Goal: Contribute content: Contribute content

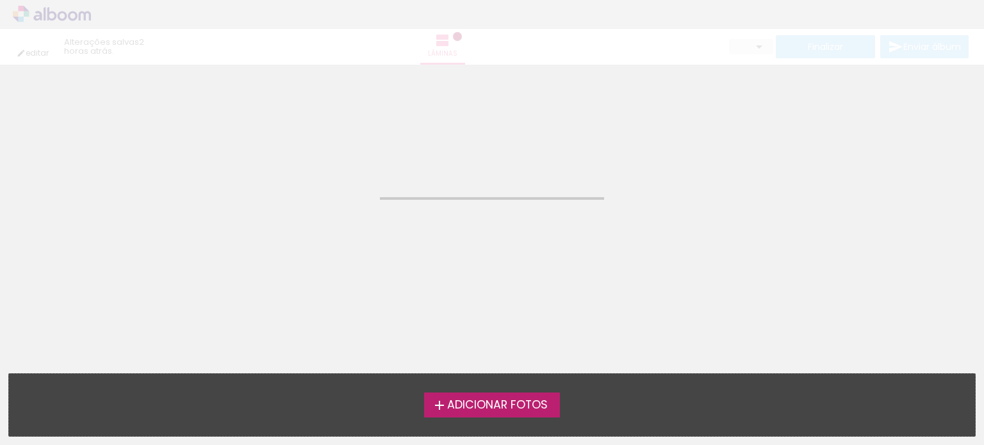
drag, startPoint x: 478, startPoint y: 152, endPoint x: 404, endPoint y: 138, distance: 75.0
click at [477, 152] on neon-animatable "Confirmar Cancelar" at bounding box center [492, 130] width 984 height 130
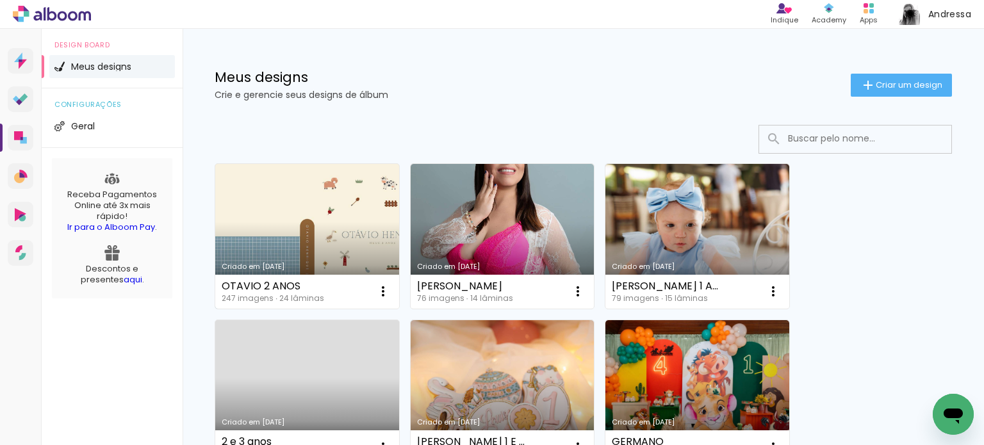
click at [346, 261] on link "Criado em [DATE]" at bounding box center [307, 236] width 184 height 145
click at [0, 0] on neon-animated-pages "Confirmar Cancelar" at bounding box center [0, 0] width 0 height 0
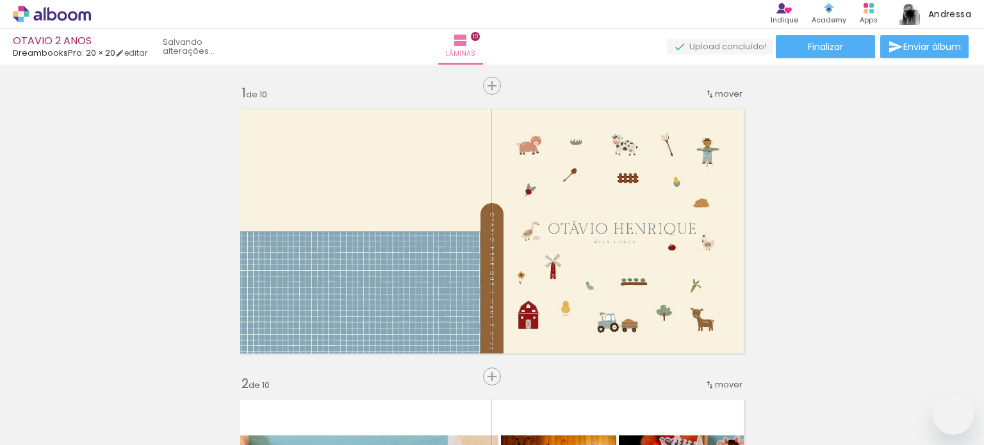
click at [179, 379] on iron-icon at bounding box center [171, 376] width 13 height 13
click at [218, 379] on div at bounding box center [200, 403] width 38 height 58
click at [179, 379] on iron-icon at bounding box center [171, 376] width 13 height 13
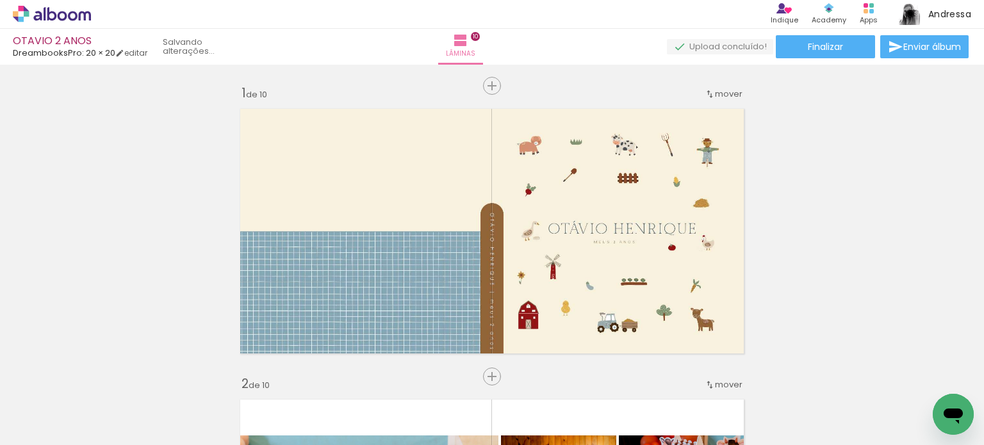
scroll to position [2822, 0]
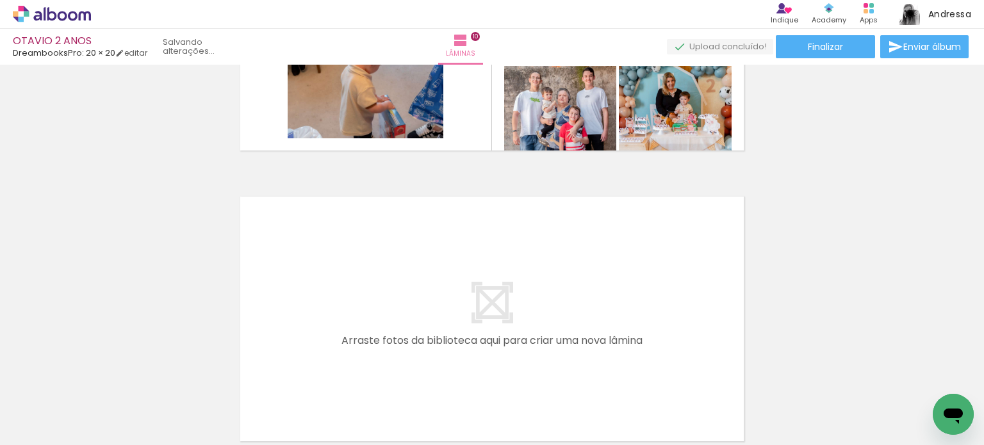
click at [179, 379] on iron-icon at bounding box center [171, 376] width 13 height 13
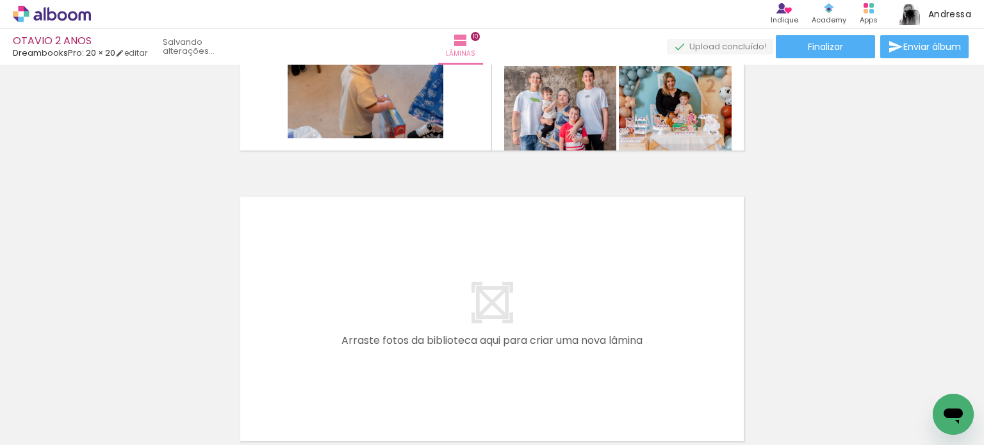
click at [218, 379] on iron-icon at bounding box center [212, 376] width 13 height 13
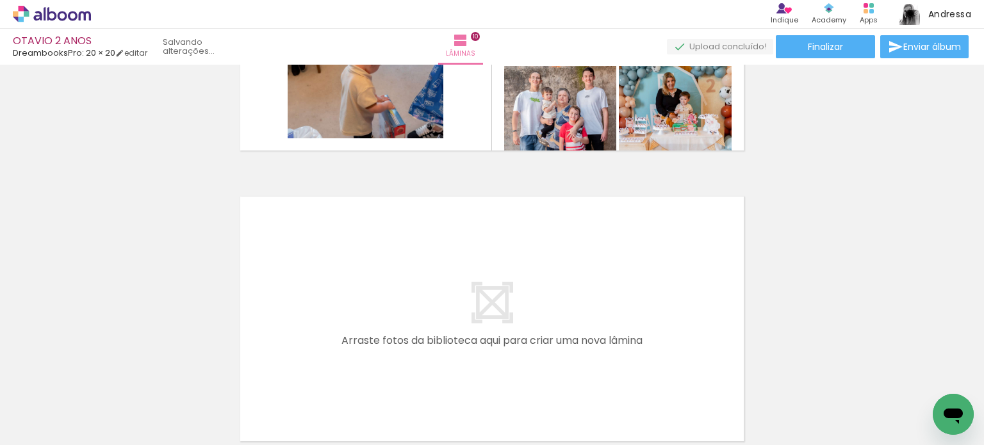
click at [218, 379] on iron-icon at bounding box center [212, 376] width 13 height 13
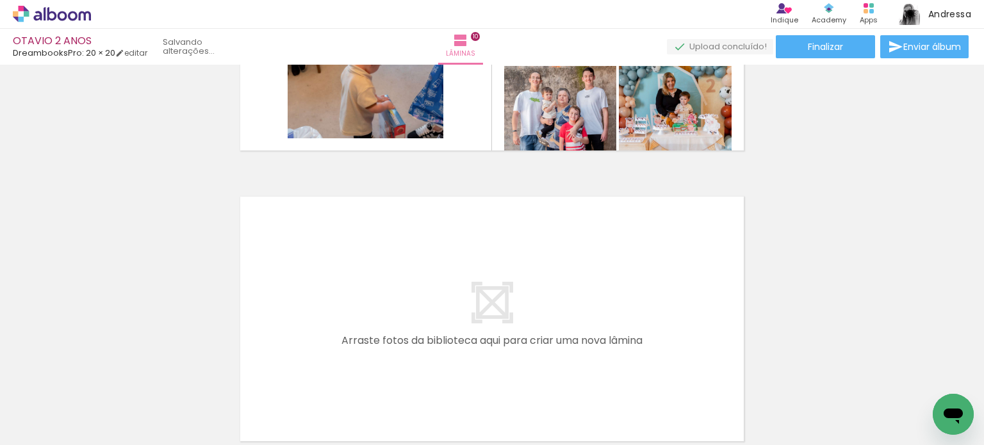
scroll to position [0, 4292]
click at [218, 379] on quentale-thumb at bounding box center [215, 402] width 72 height 74
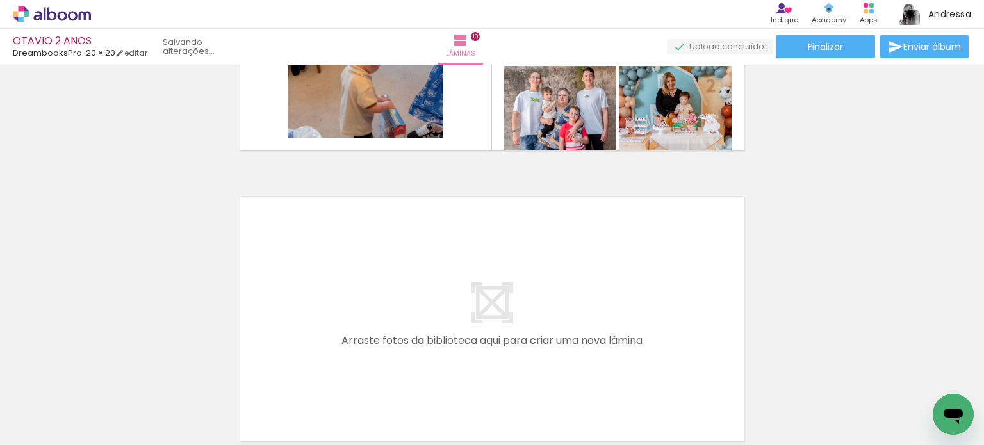
scroll to position [0, 4220]
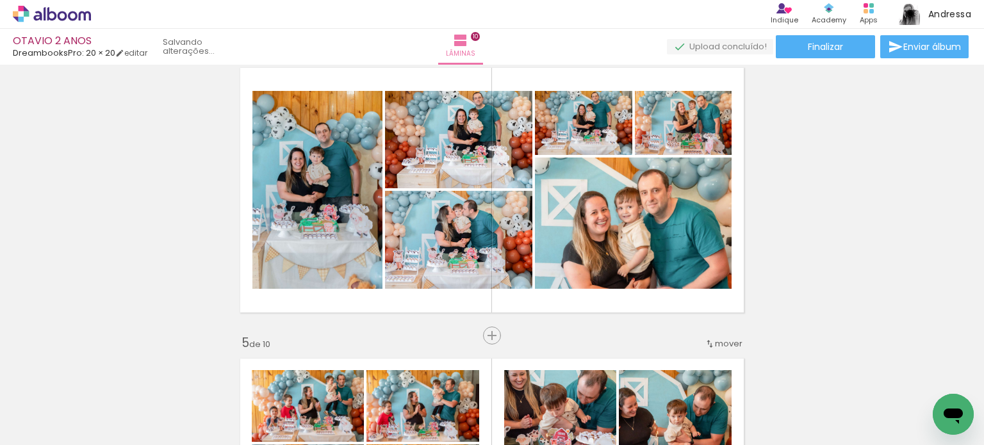
scroll to position [889, 0]
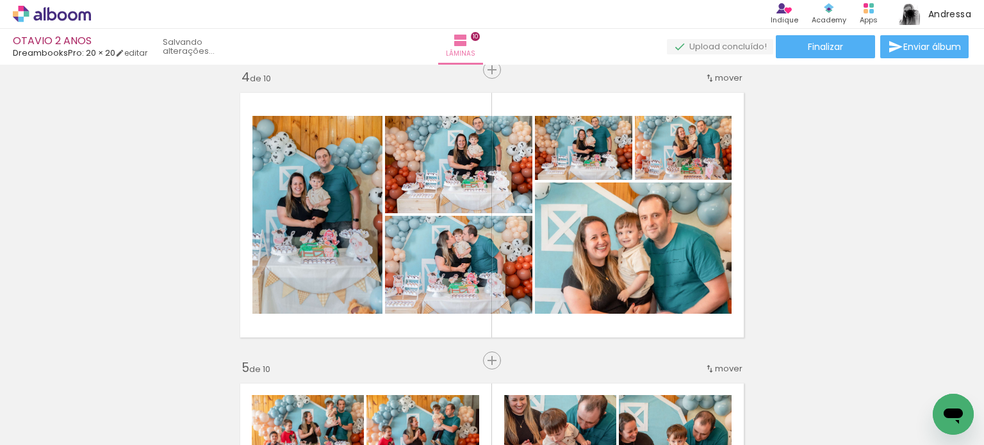
click at [0, 0] on div "Excluir" at bounding box center [0, 0] width 0 height 0
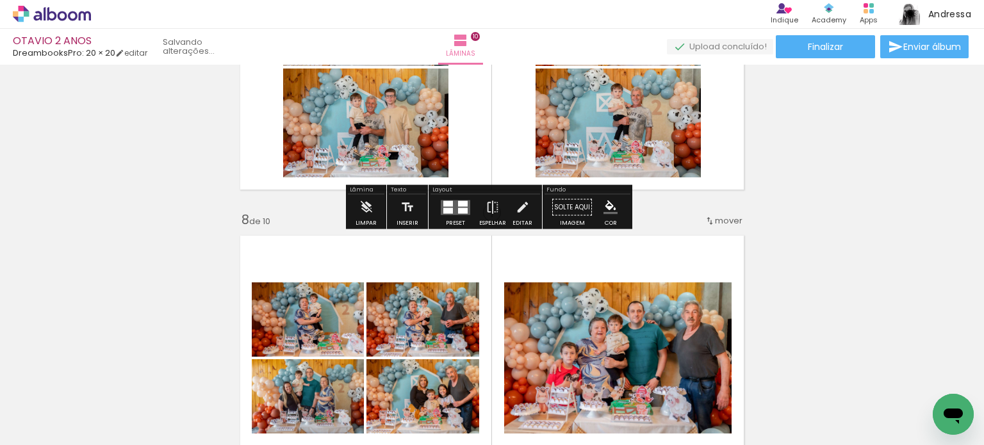
scroll to position [1914, 0]
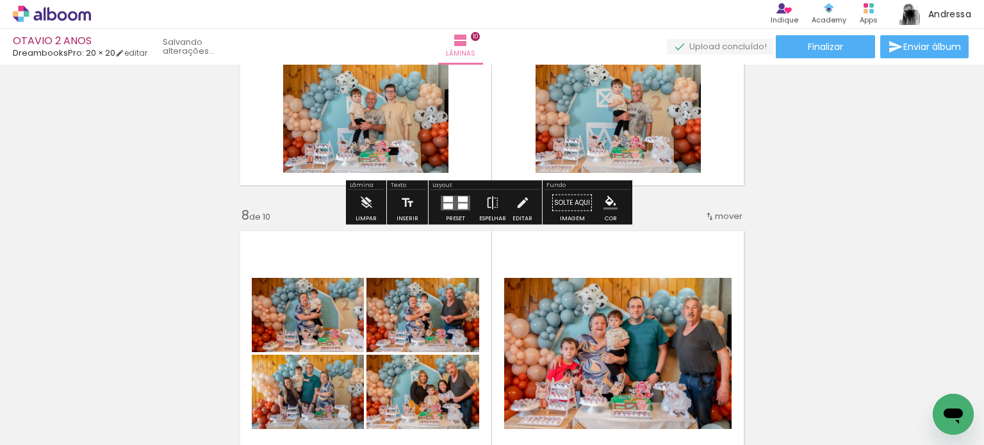
click at [0, 440] on div "Biblioteca 62 fotos Todas as fotos Não utilizadas Adicionar Fotos" at bounding box center [0, 405] width 0 height 80
click at [54, 424] on span "Adicionar Fotos" at bounding box center [45, 428] width 38 height 14
click at [0, 0] on input "file" at bounding box center [0, 0] width 0 height 0
